Goal: Information Seeking & Learning: Learn about a topic

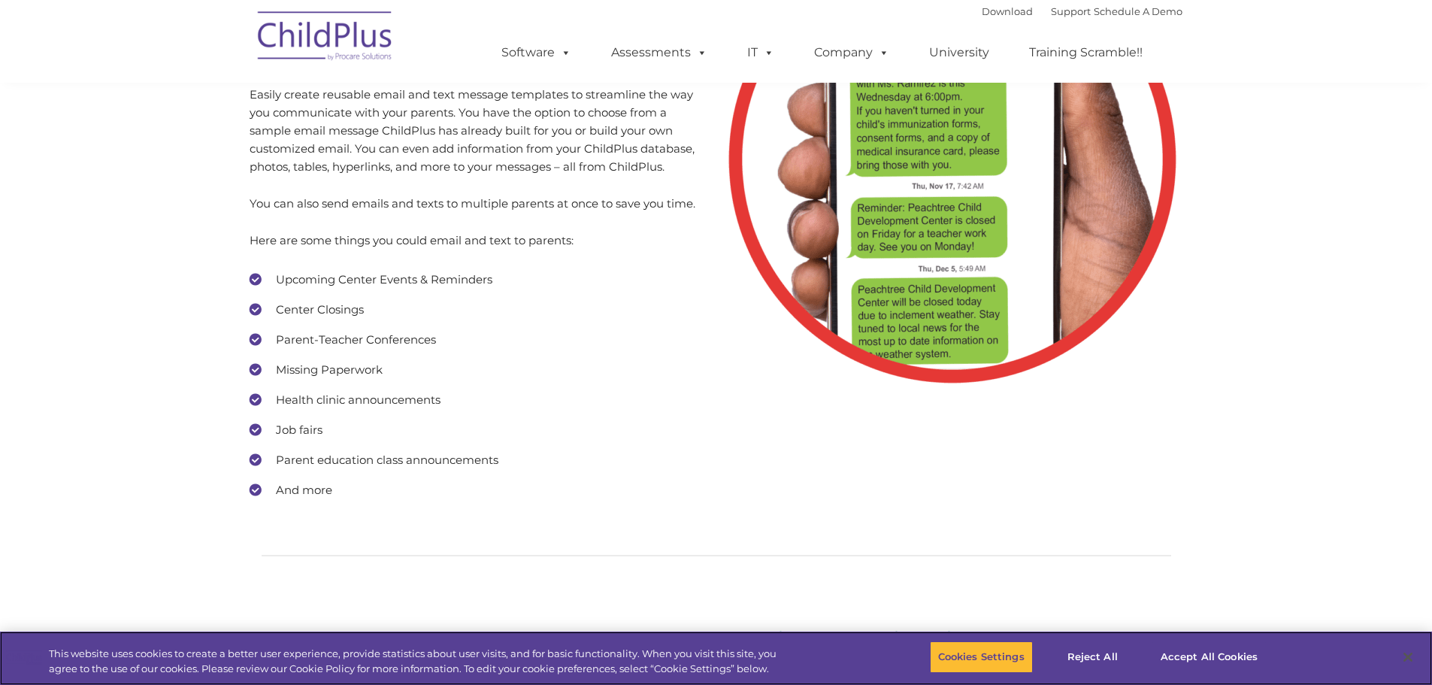
scroll to position [7035, 0]
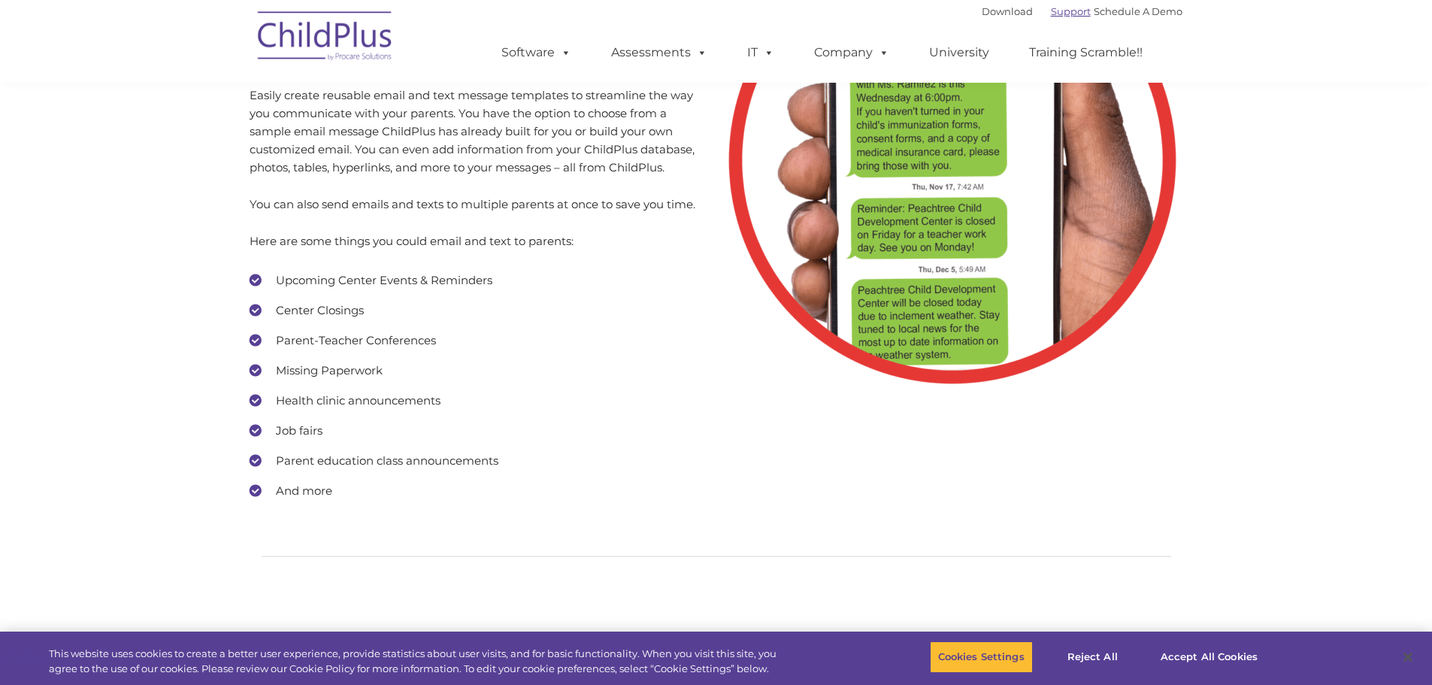
click at [1052, 11] on link "Support" at bounding box center [1071, 11] width 40 height 12
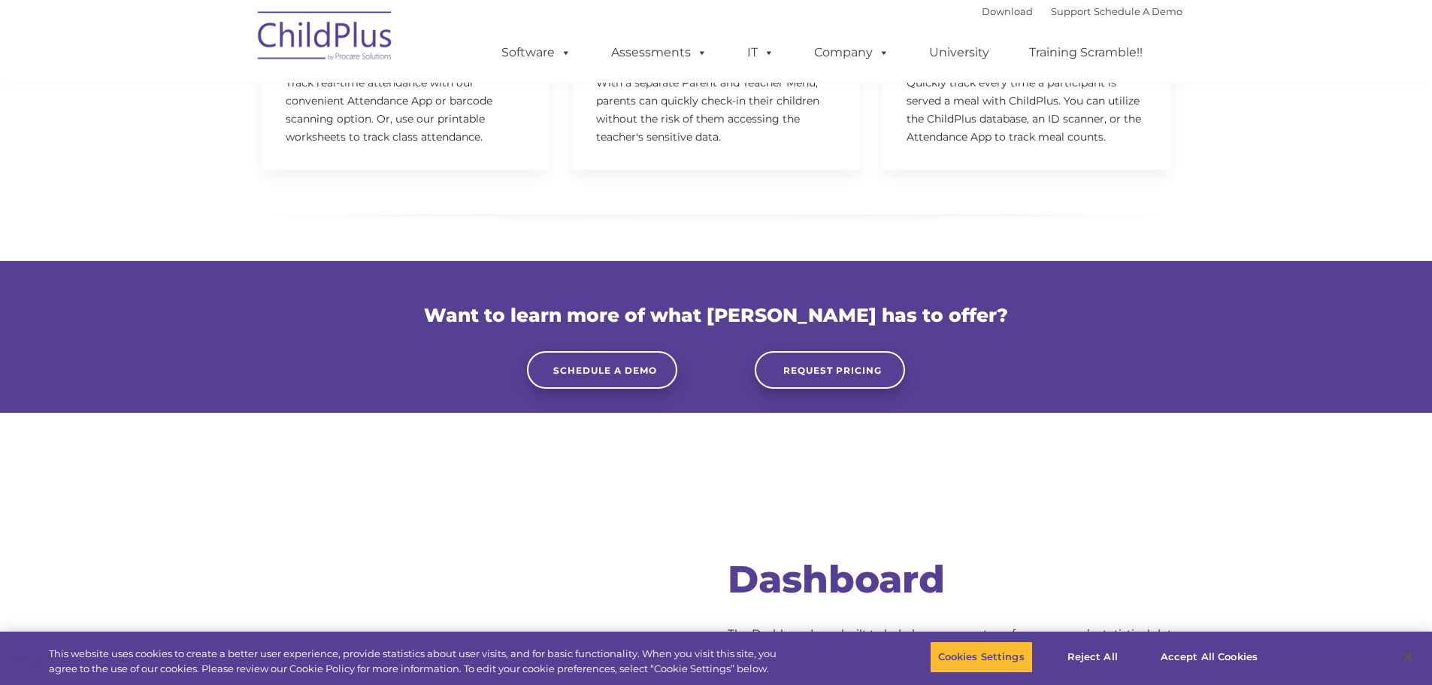
scroll to position [4001, 0]
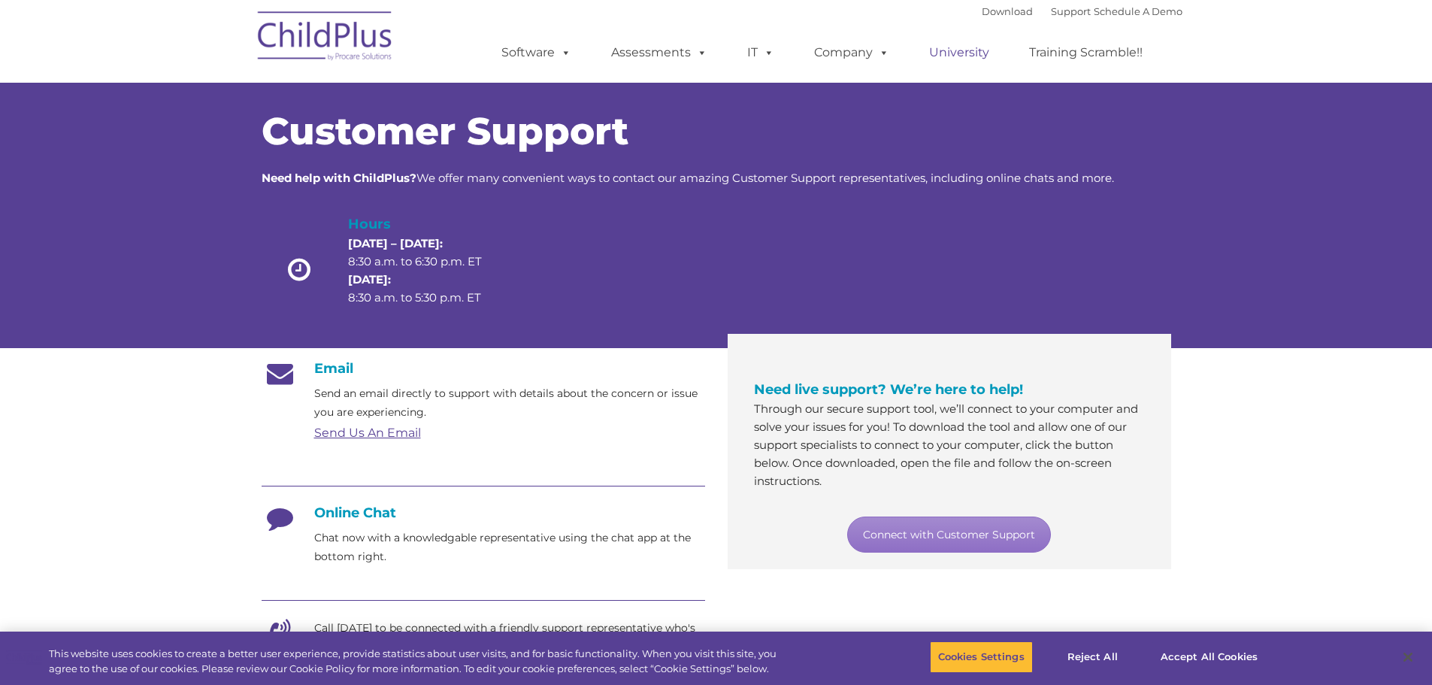
click at [942, 57] on link "University" at bounding box center [959, 53] width 90 height 30
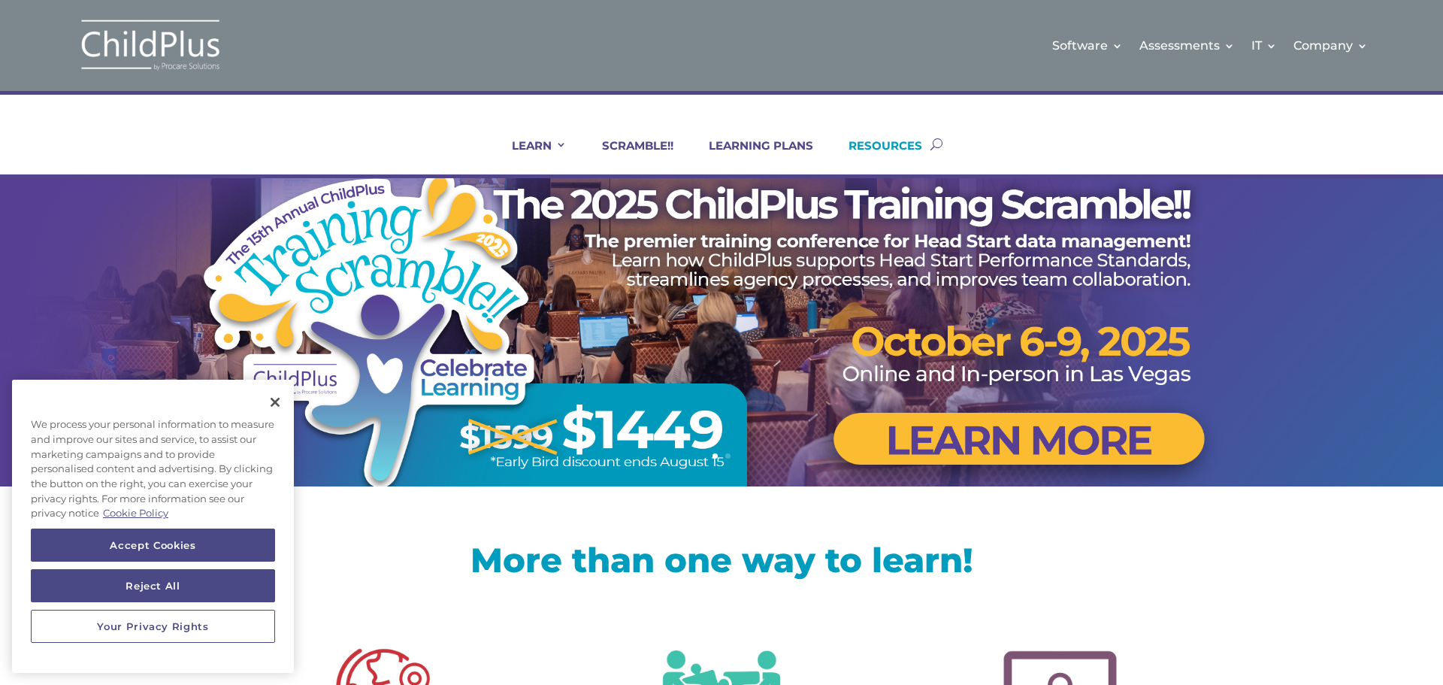
click at [919, 138] on link "RESOURCES" at bounding box center [876, 156] width 92 height 36
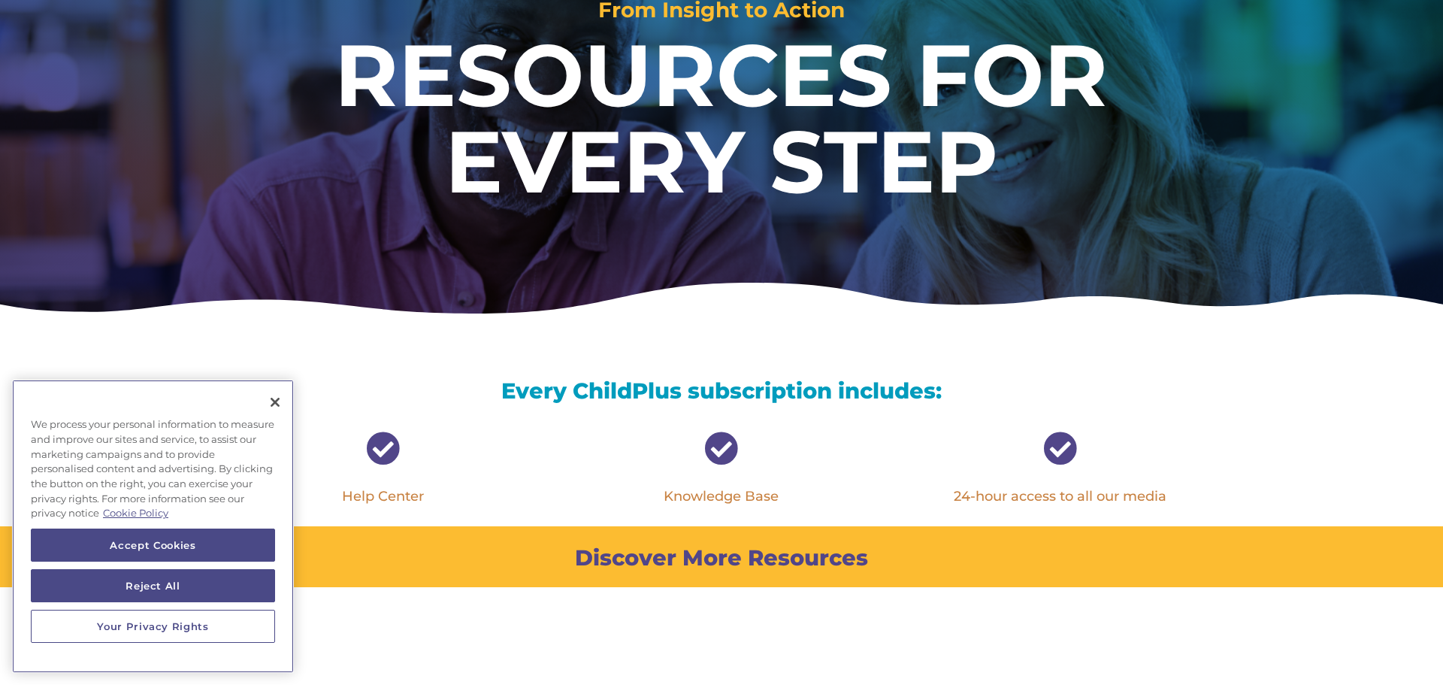
scroll to position [226, 0]
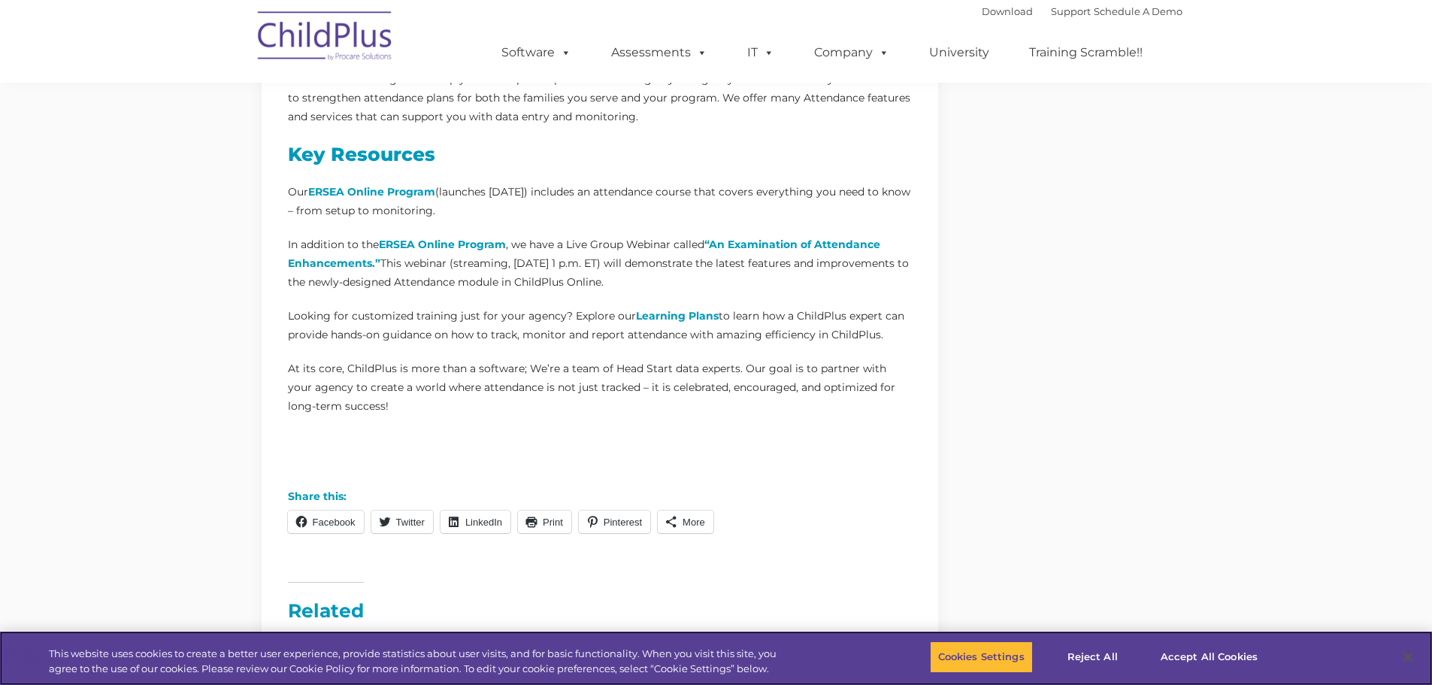
scroll to position [1194, 0]
